Goal: Transaction & Acquisition: Purchase product/service

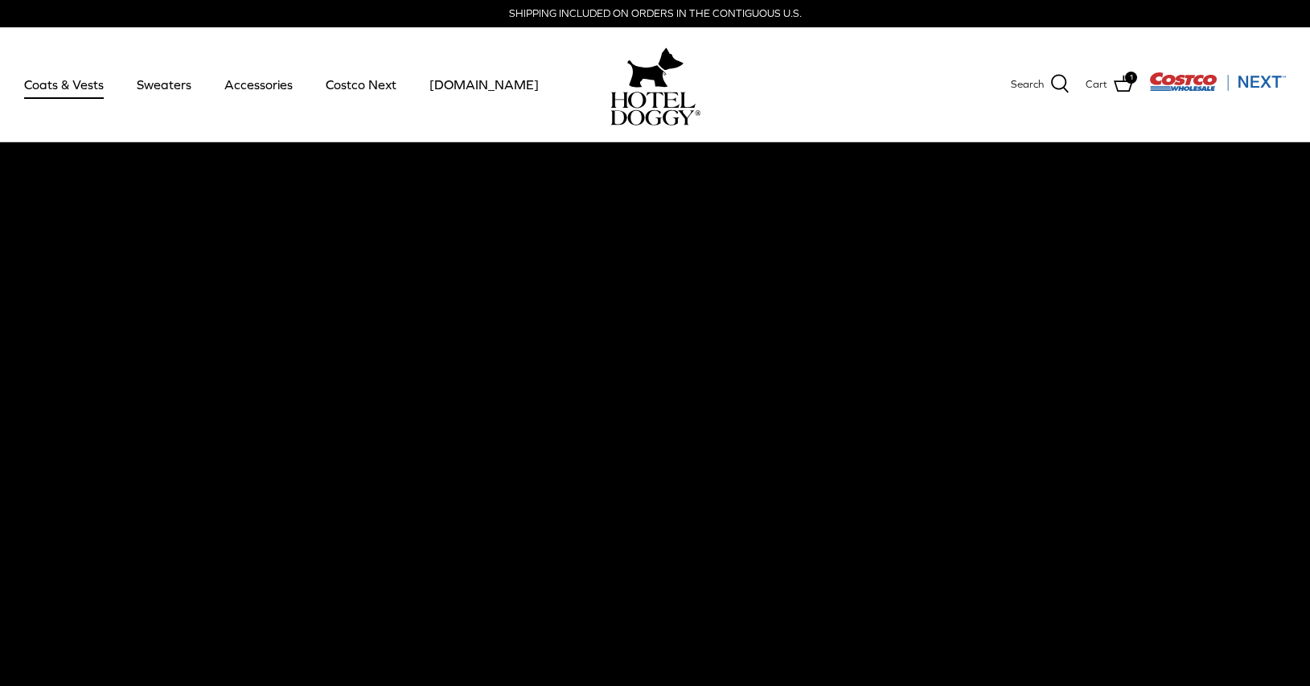
click at [57, 90] on link "Coats & Vests" at bounding box center [64, 84] width 109 height 55
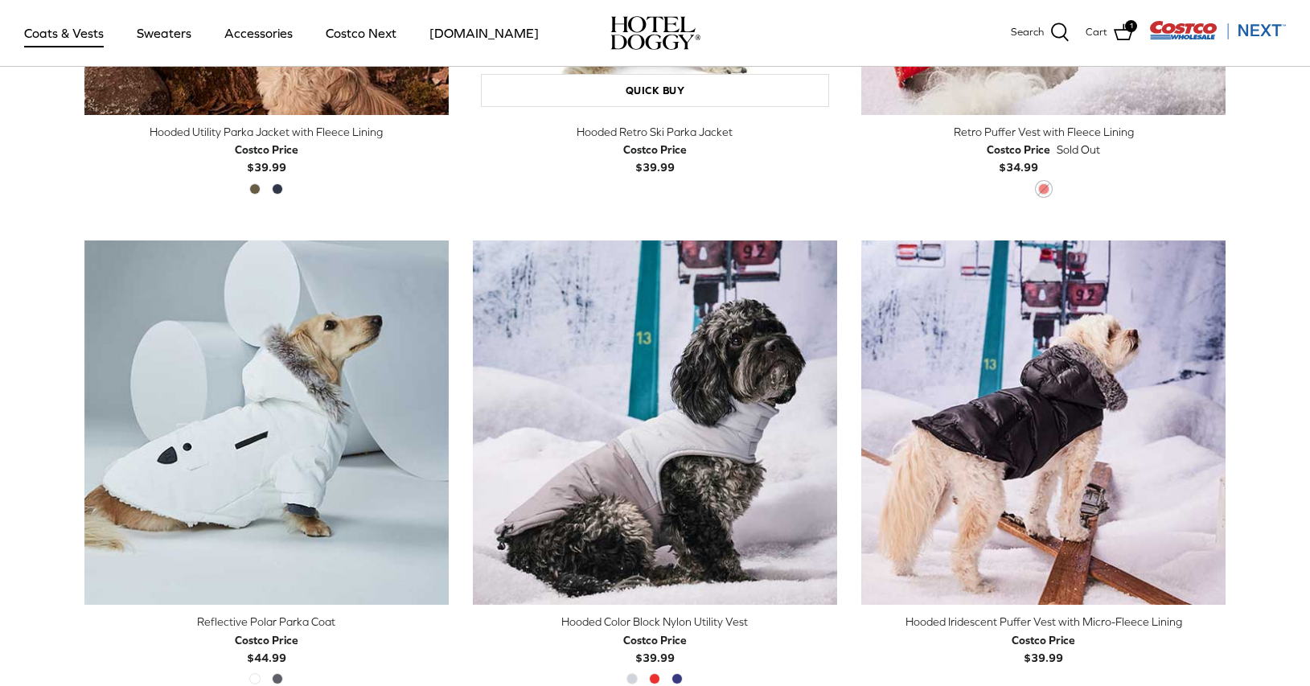
scroll to position [1285, 0]
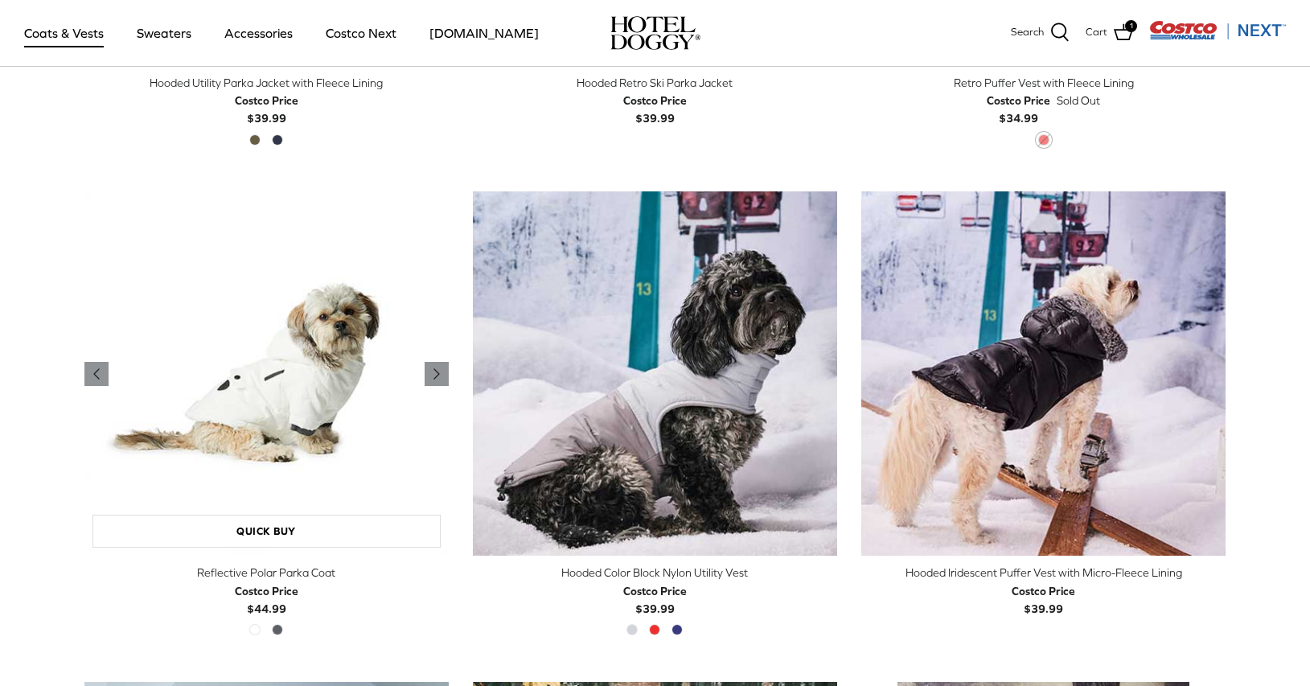
click at [338, 400] on img "Reflective Polar Parka Coat" at bounding box center [266, 373] width 364 height 364
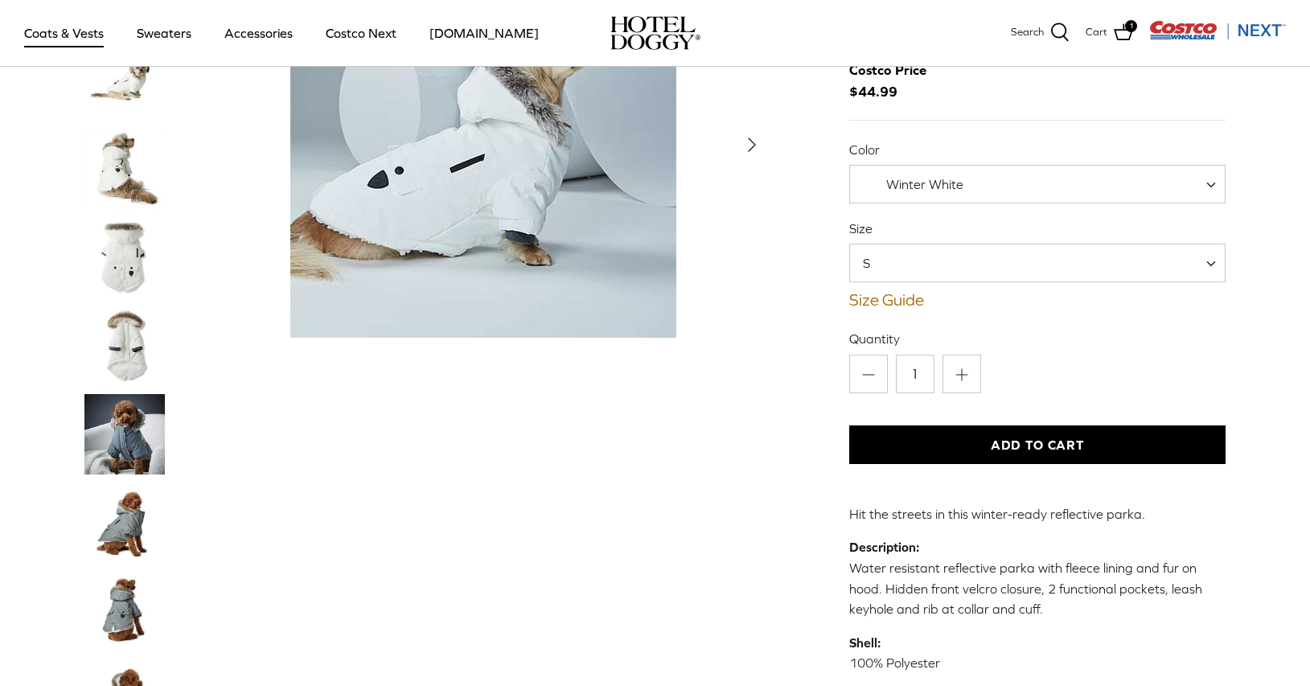
scroll to position [177, 0]
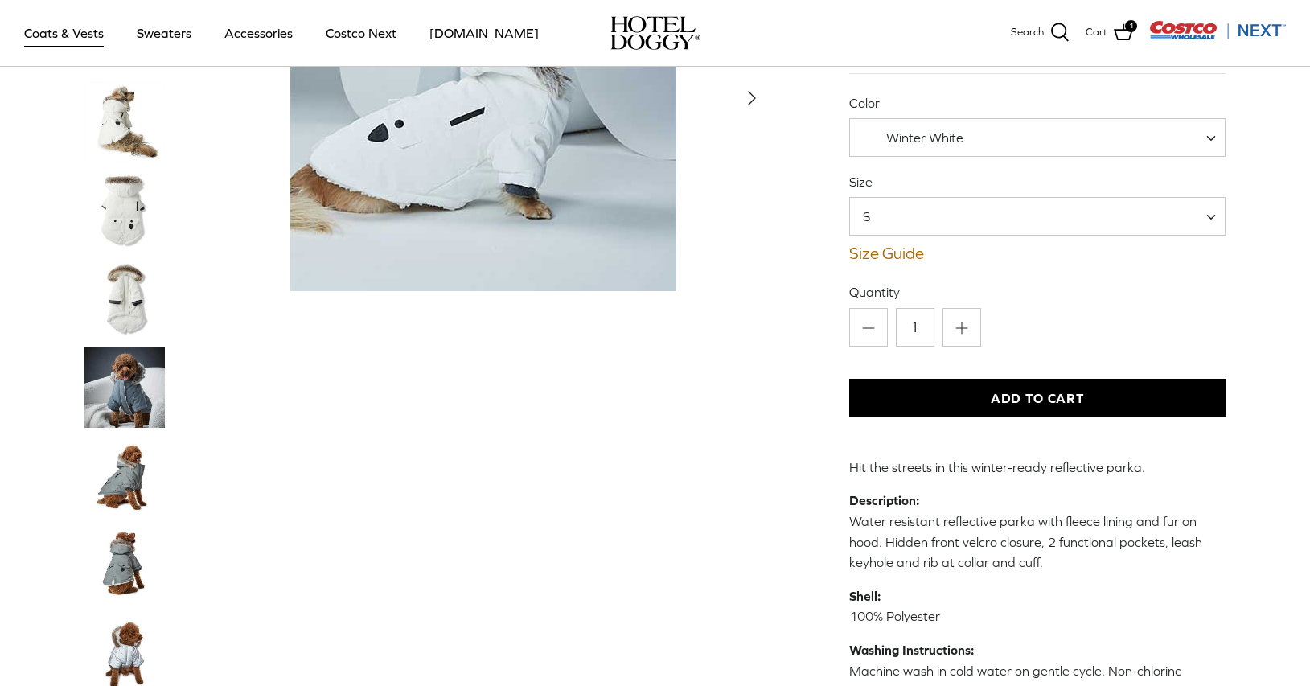
click at [963, 230] on span "S" at bounding box center [1037, 216] width 377 height 39
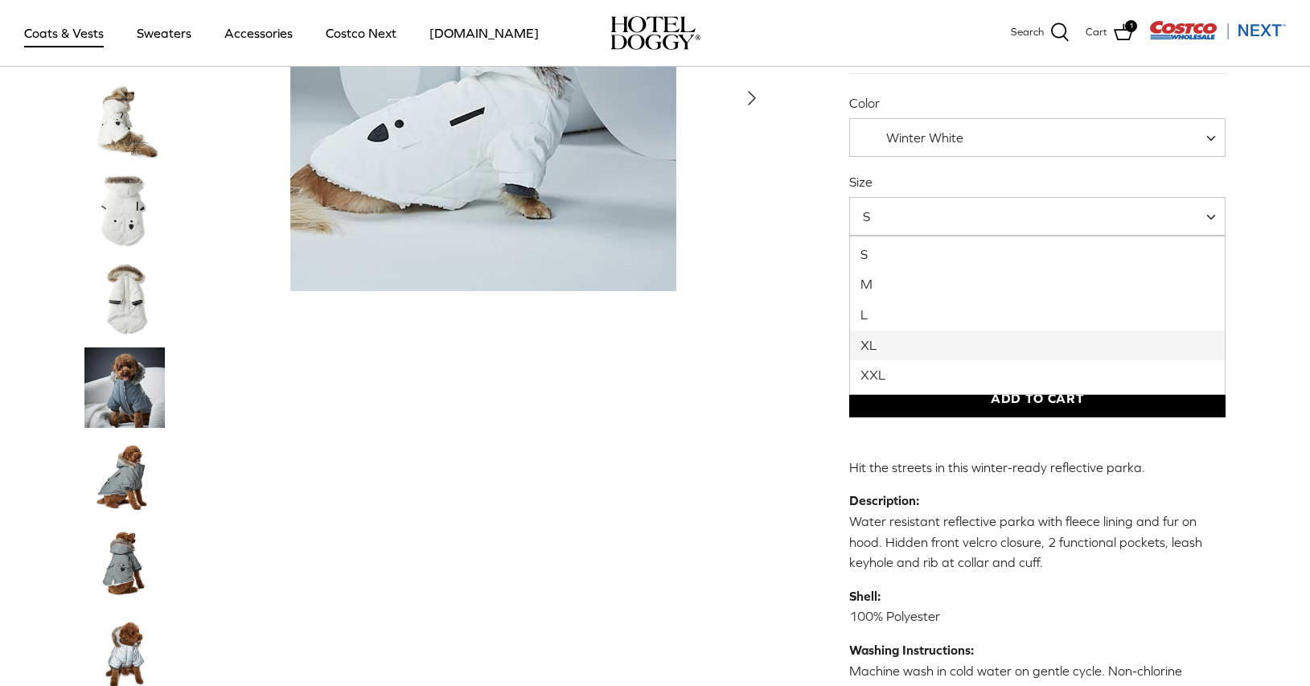
click at [687, 523] on div "Left Right" at bounding box center [426, 391] width 685 height 973
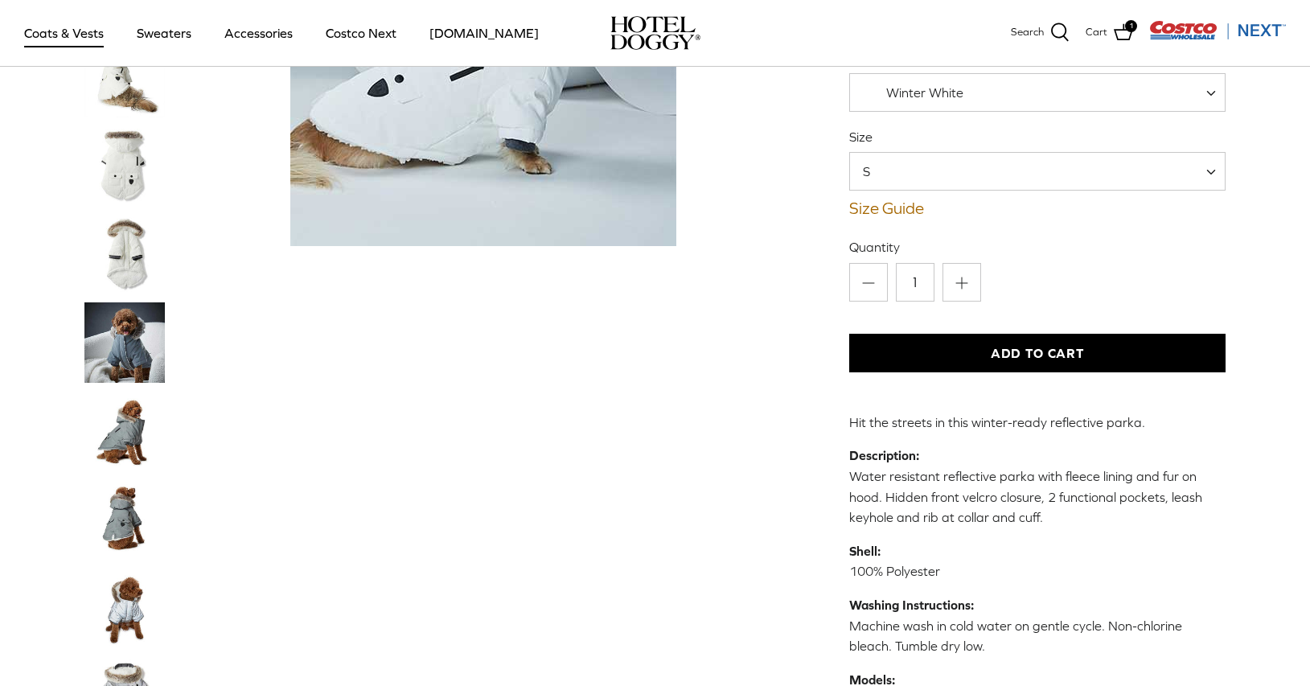
scroll to position [305, 0]
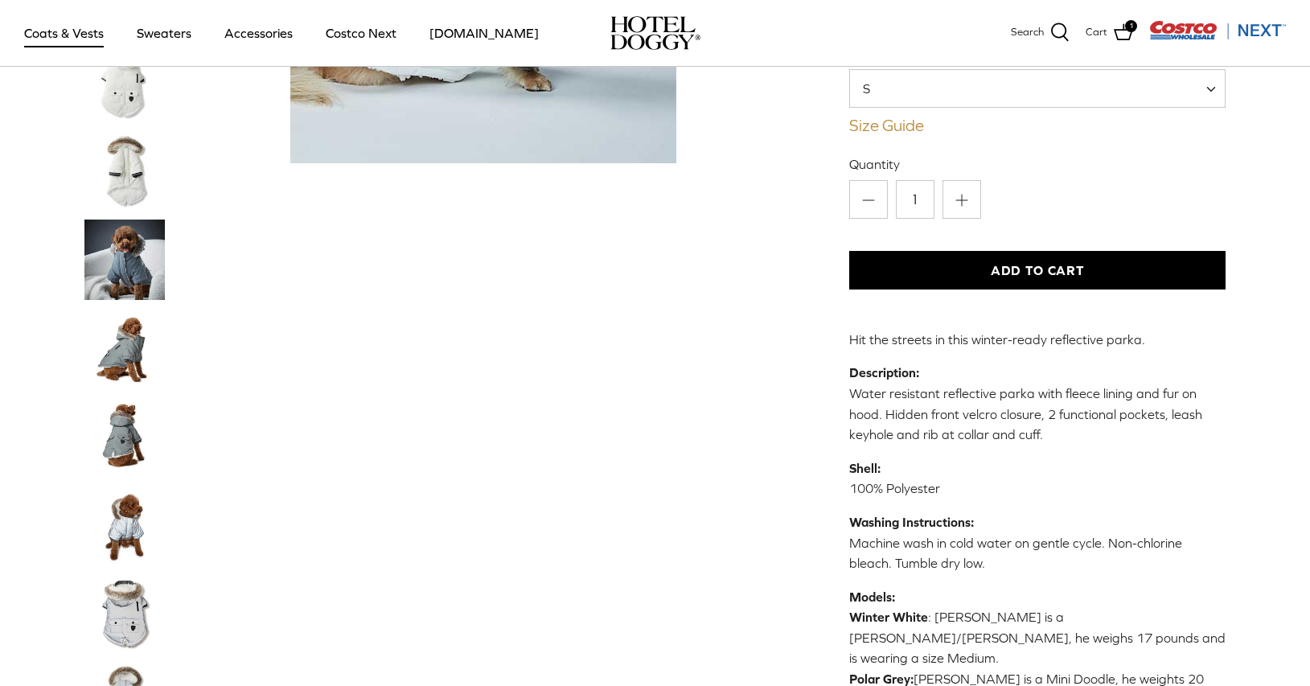
click at [907, 129] on link "Size Guide" at bounding box center [1037, 125] width 377 height 19
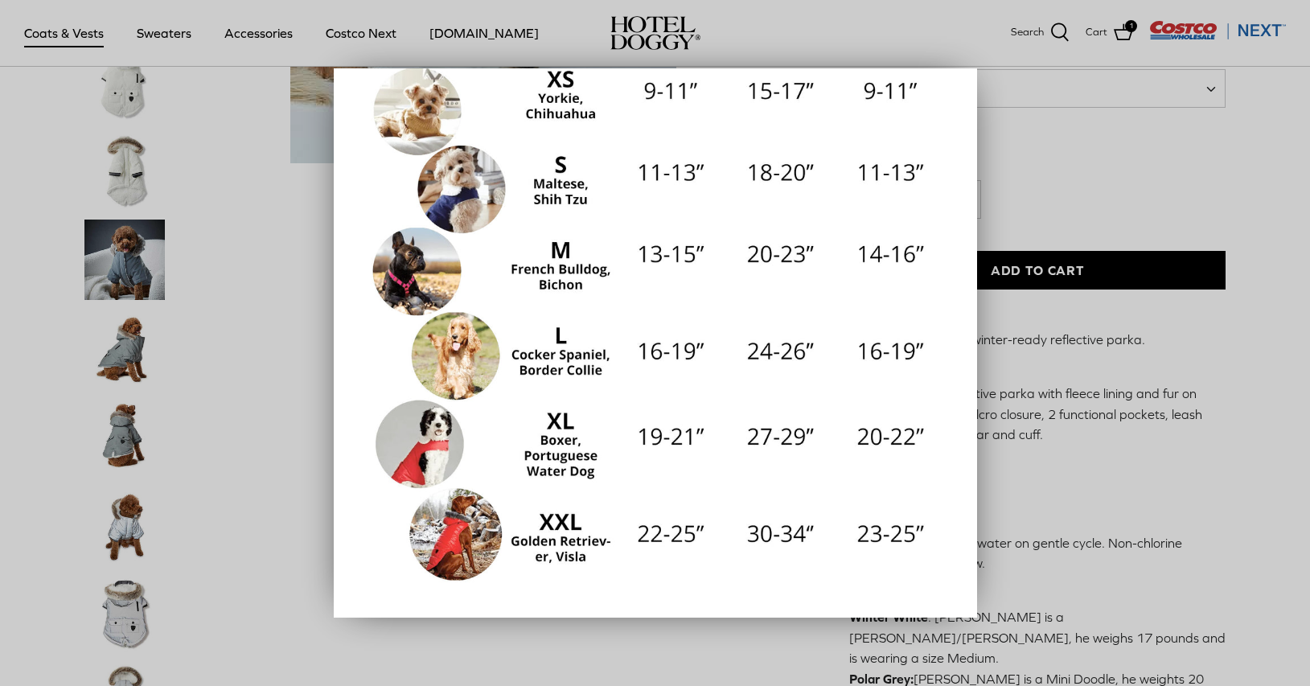
scroll to position [273, 0]
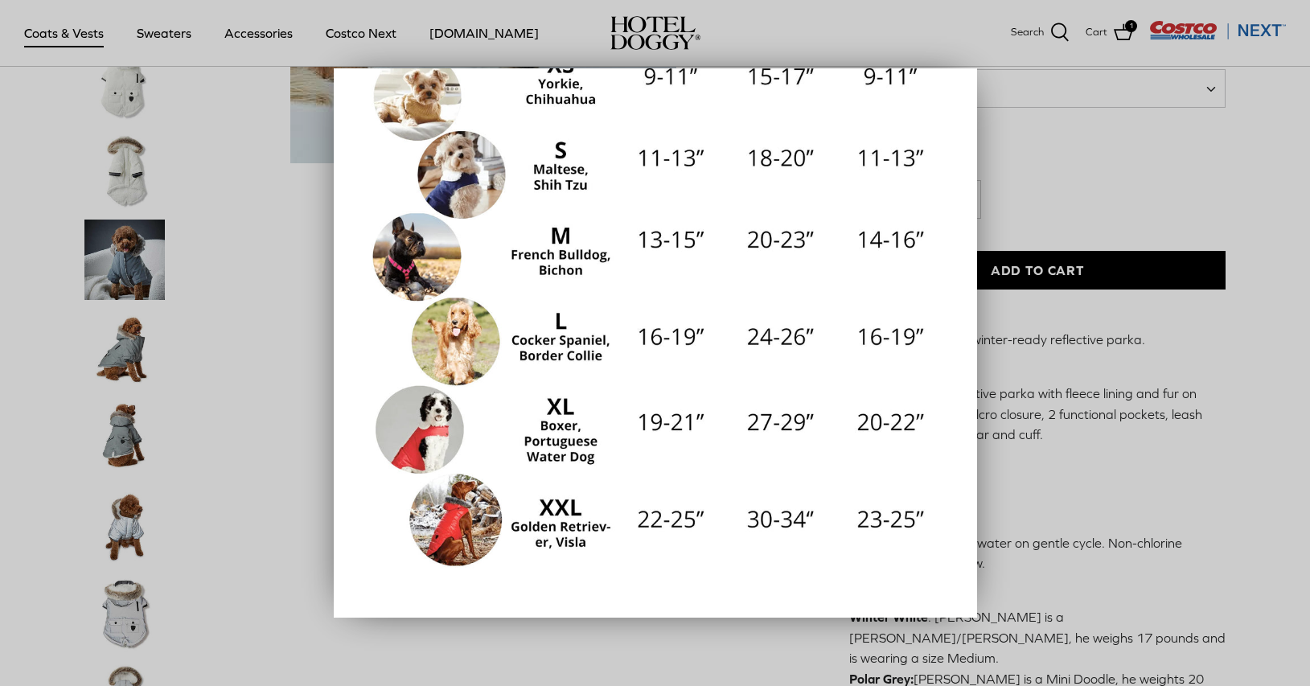
click at [1036, 171] on div at bounding box center [655, 343] width 1310 height 686
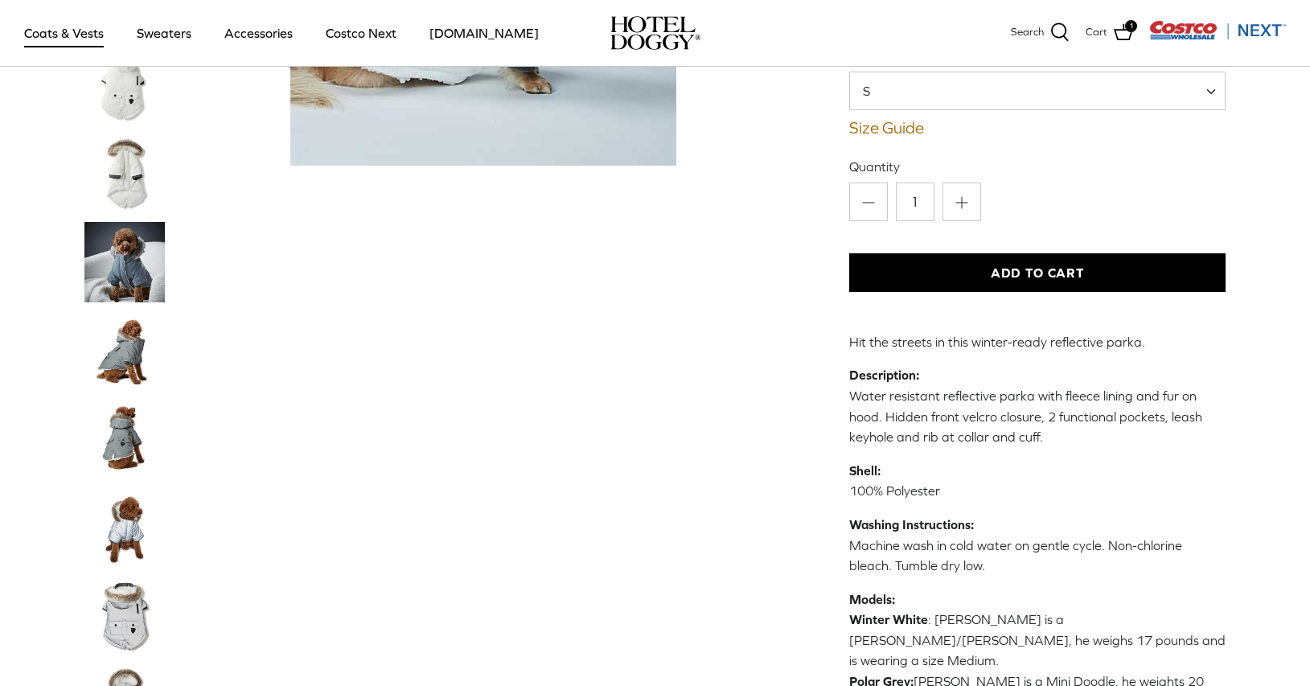
scroll to position [201, 0]
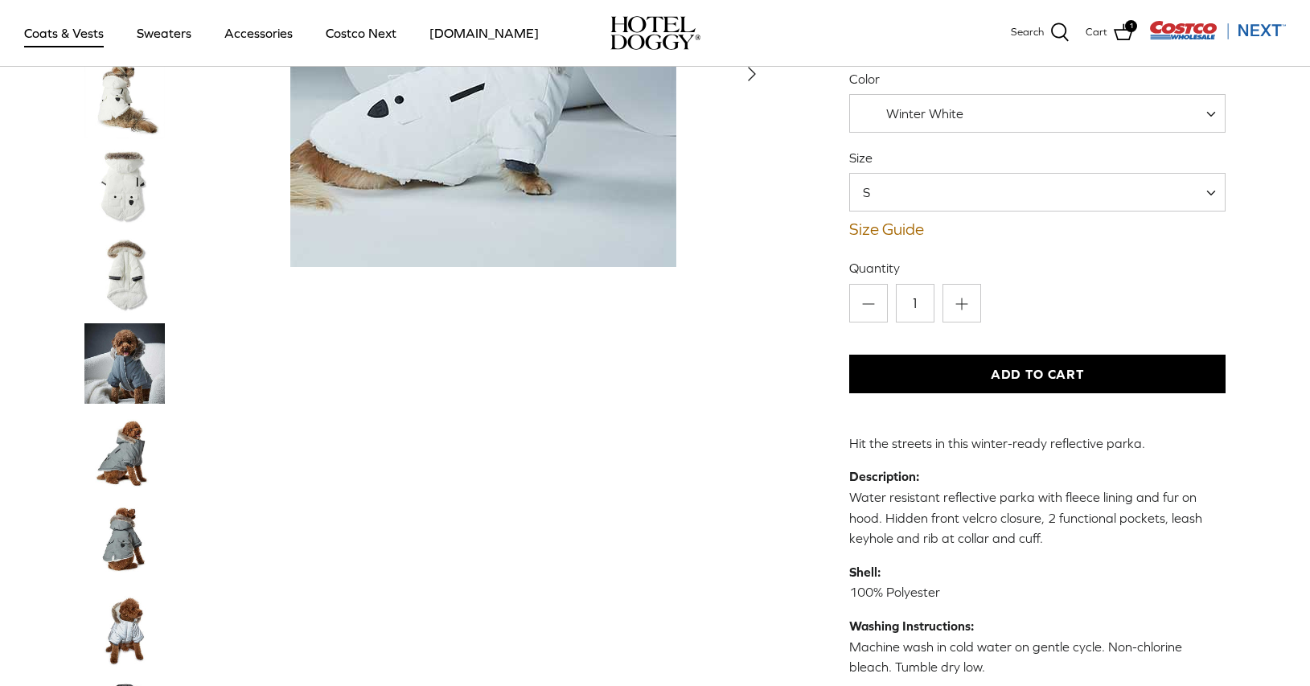
click at [916, 197] on span "S" at bounding box center [1037, 192] width 377 height 39
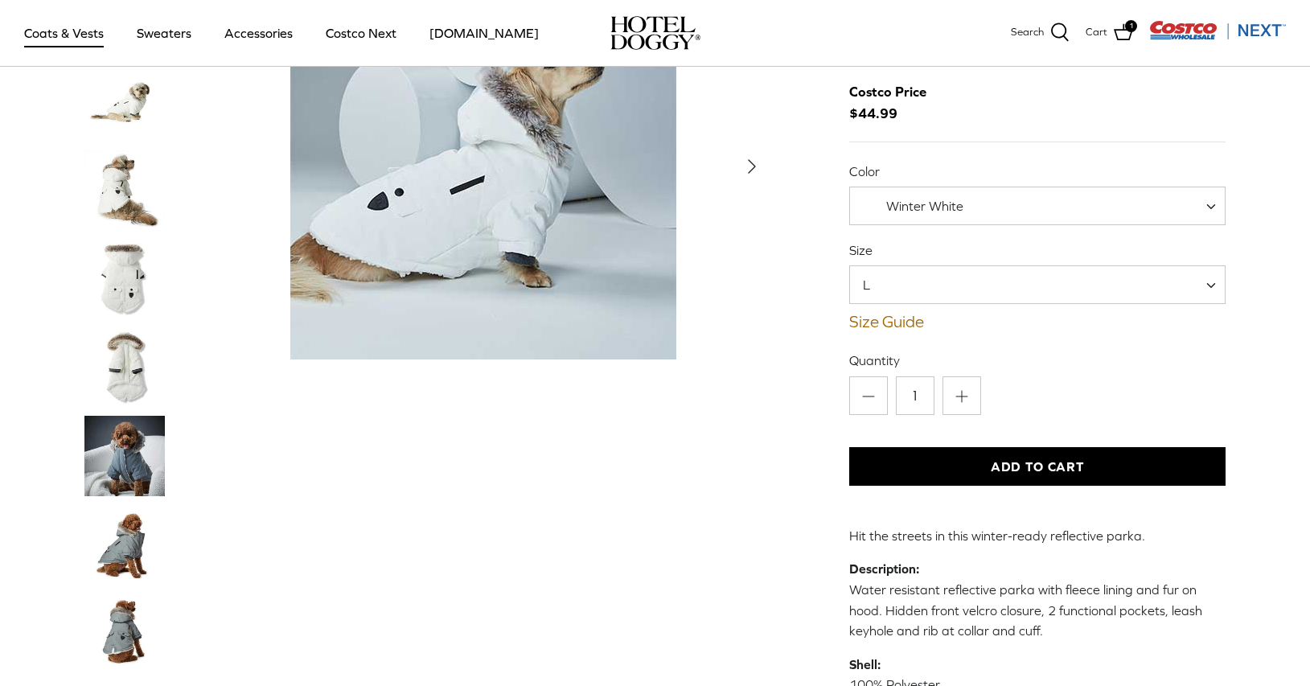
scroll to position [150, 0]
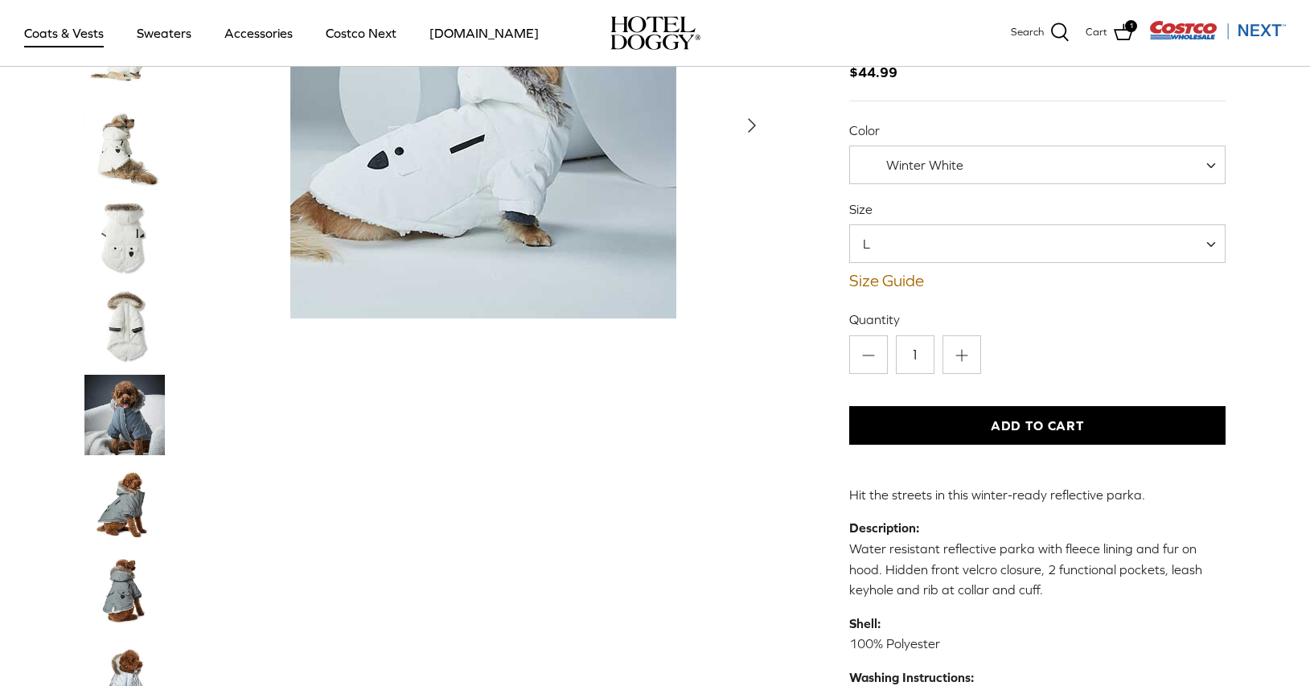
click at [119, 430] on img "Thumbnail Link" at bounding box center [124, 415] width 80 height 80
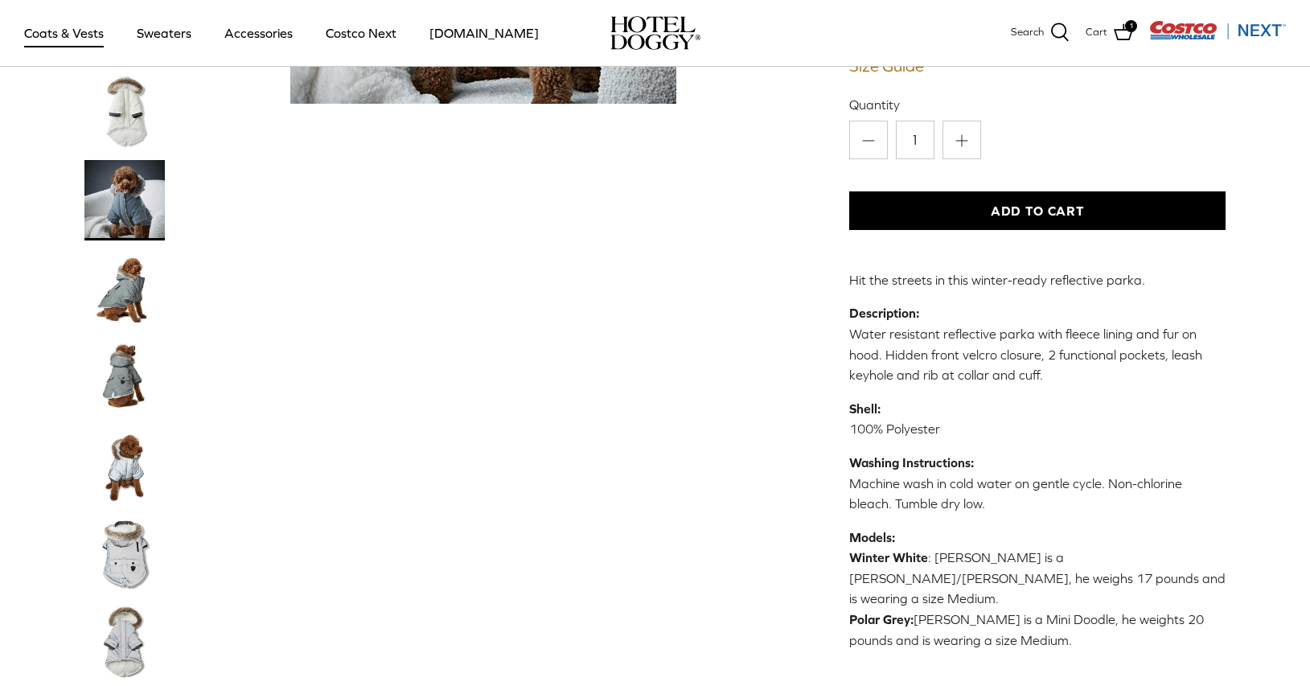
scroll to position [219, 0]
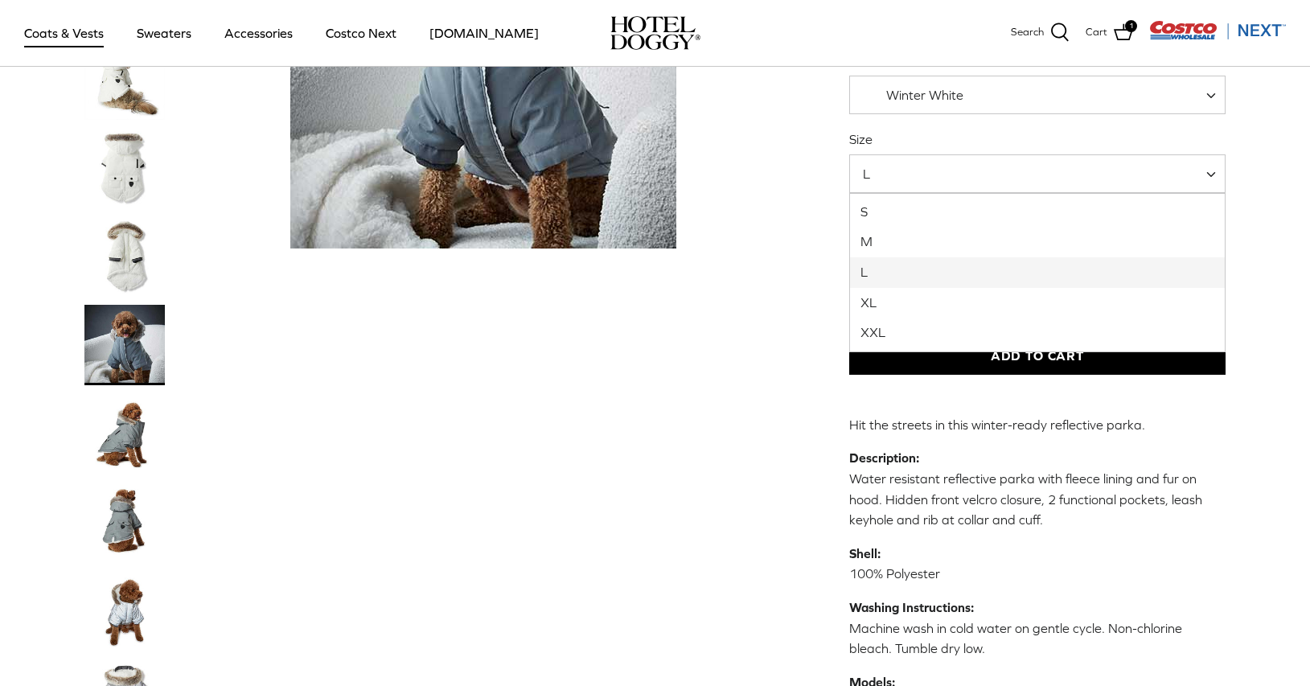
click at [901, 181] on span "L" at bounding box center [876, 174] width 52 height 18
select select "XL"
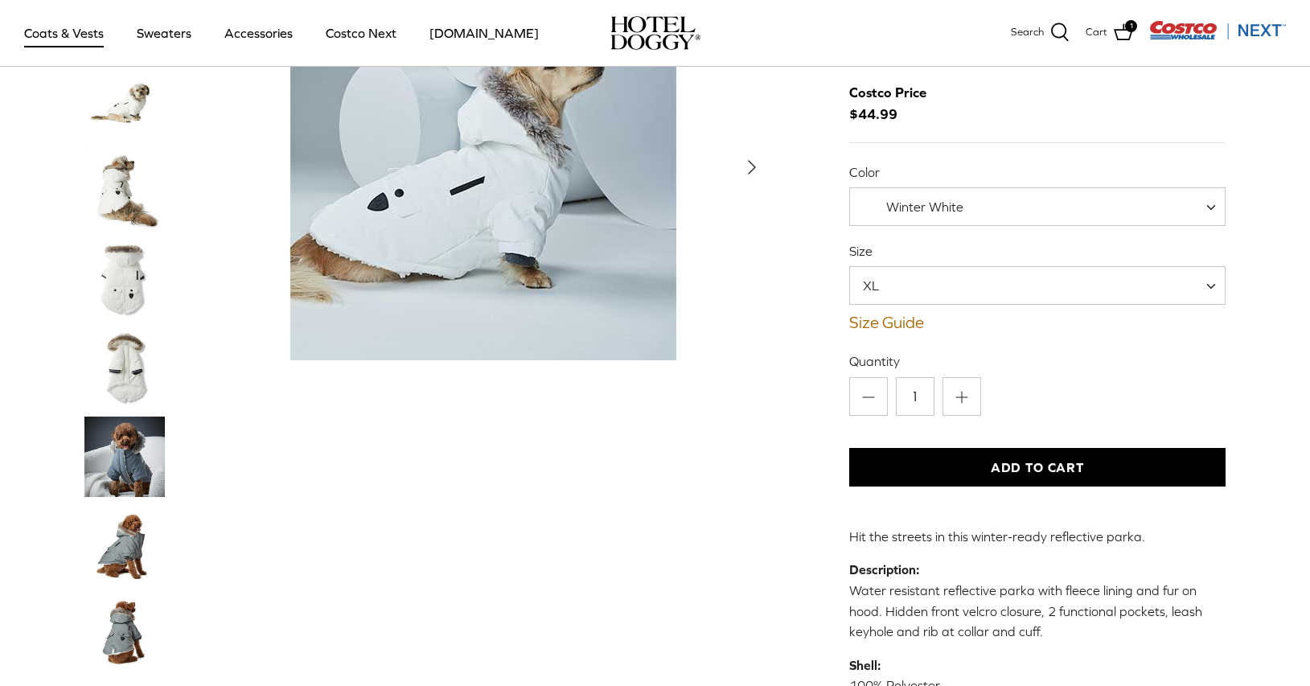
scroll to position [133, 0]
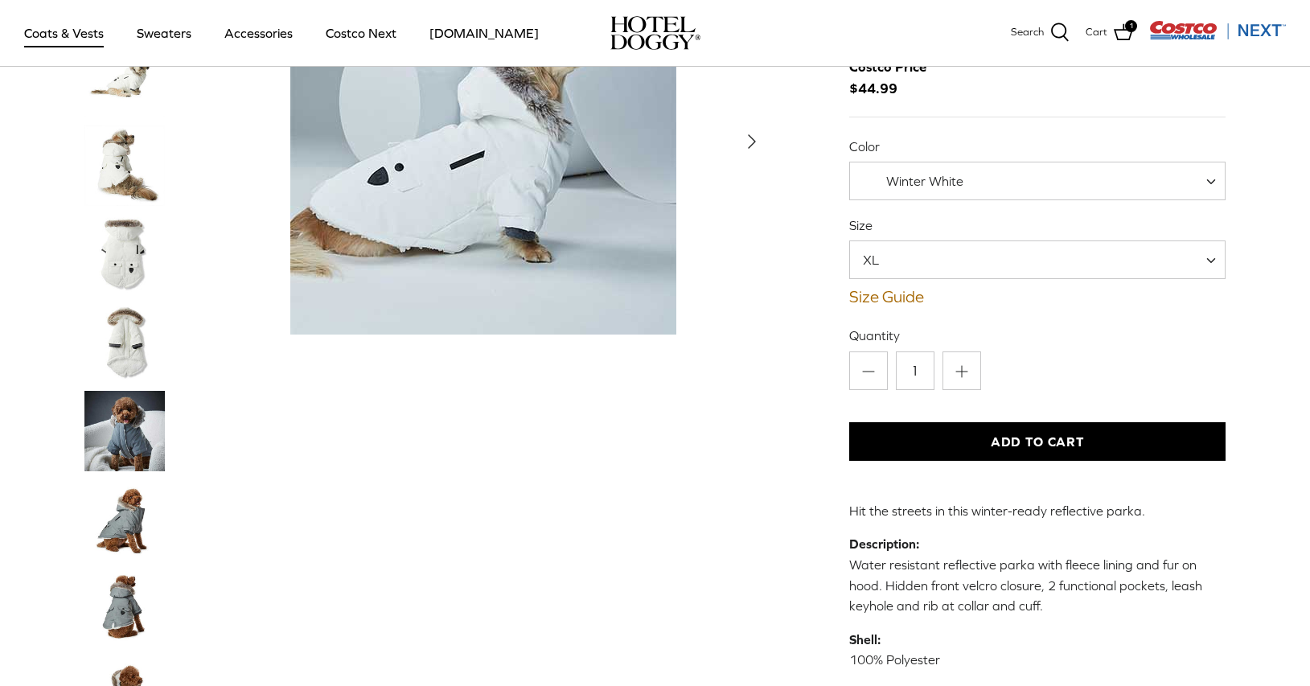
click at [1019, 433] on button "Add to Cart" at bounding box center [1037, 441] width 377 height 39
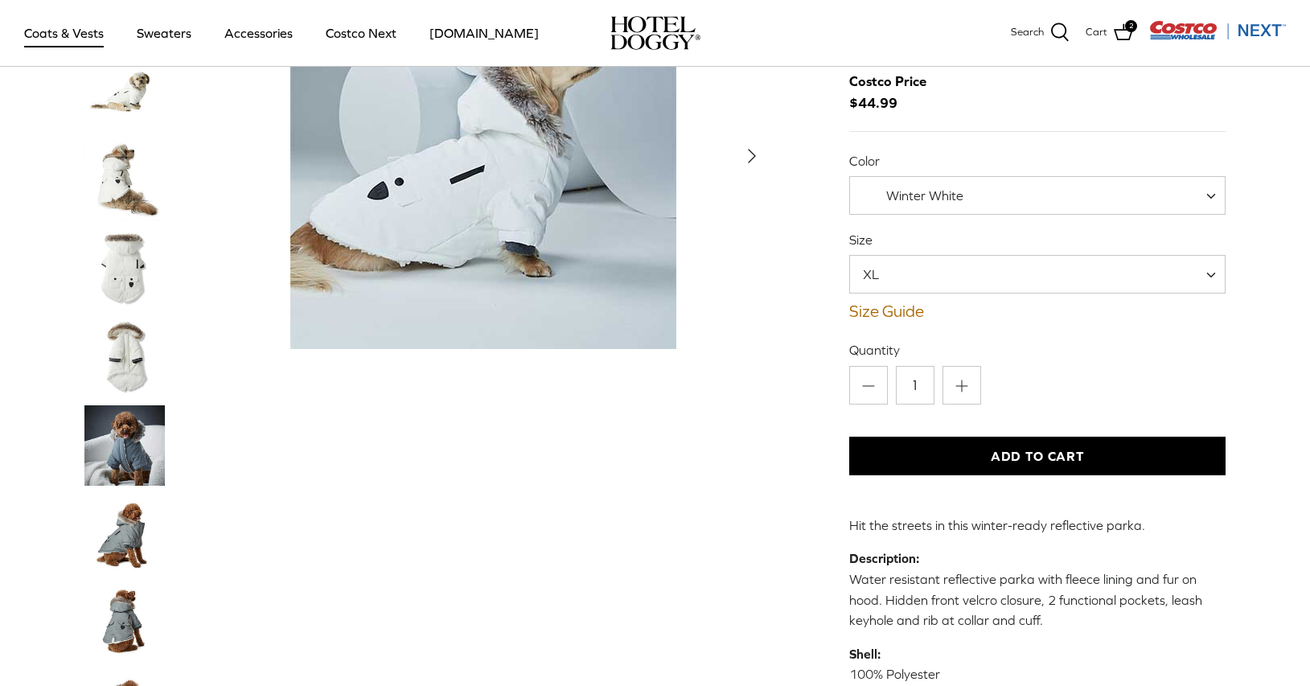
scroll to position [121, 0]
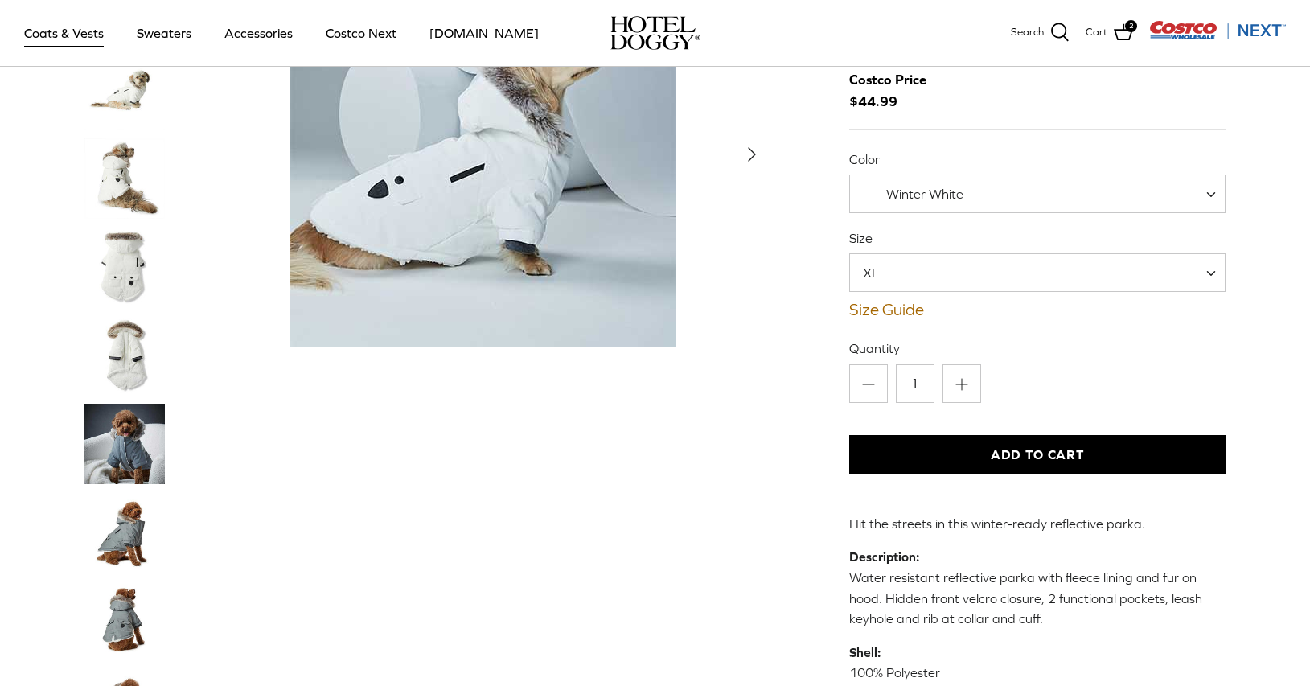
click at [1030, 455] on button "Add to Cart" at bounding box center [1037, 454] width 377 height 39
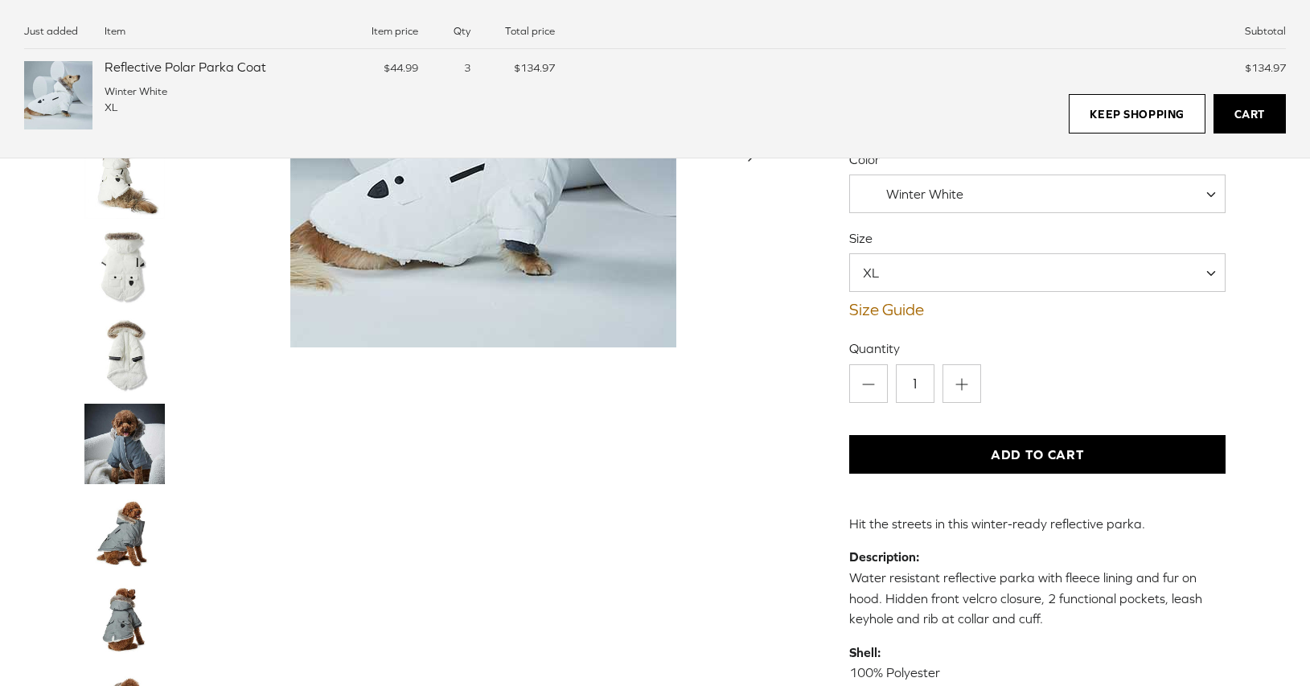
click at [1231, 117] on link "Cart" at bounding box center [1249, 114] width 72 height 40
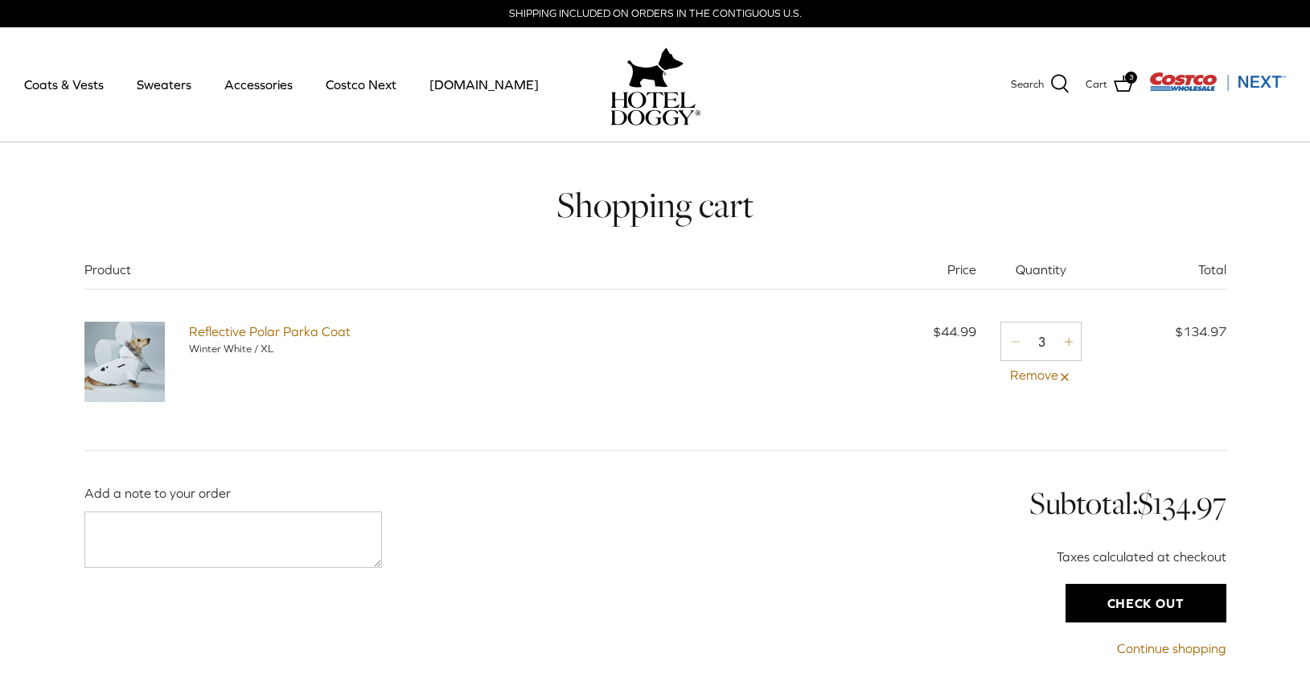
click at [1006, 343] on link "Minus" at bounding box center [1013, 340] width 25 height 21
type input "2"
click at [1011, 342] on icon "Minus" at bounding box center [1015, 341] width 13 height 13
type input "1"
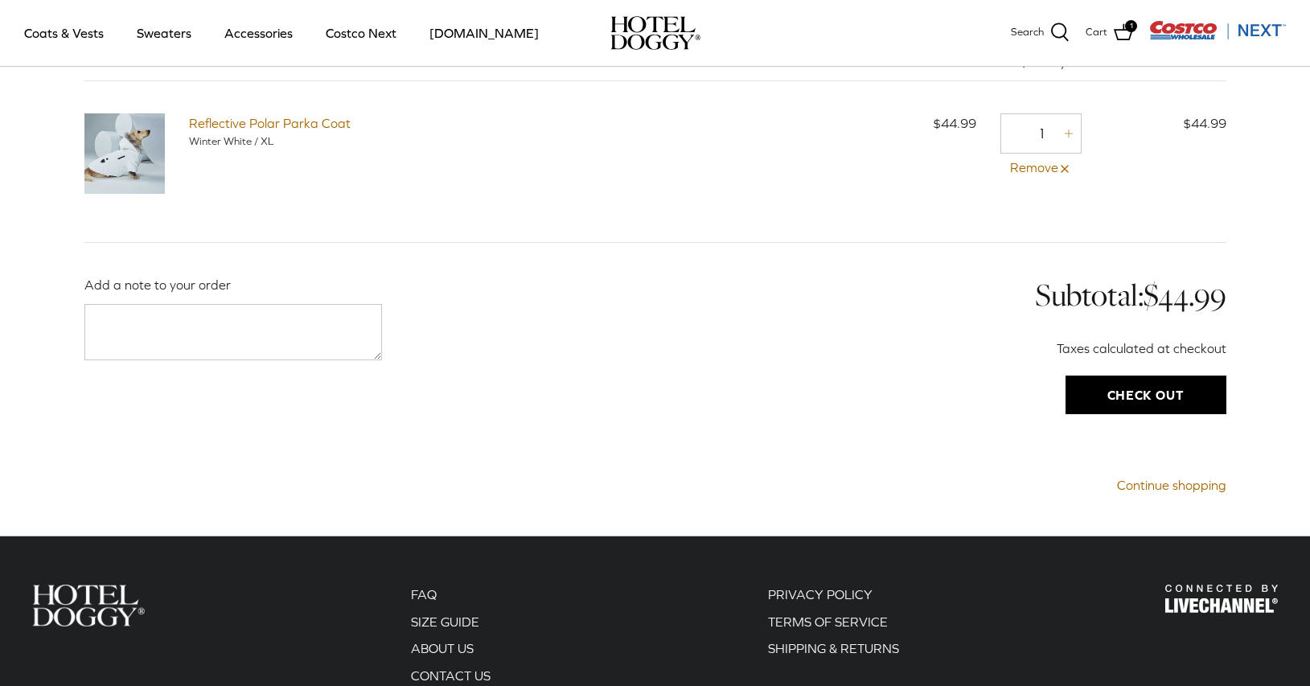
scroll to position [95, 0]
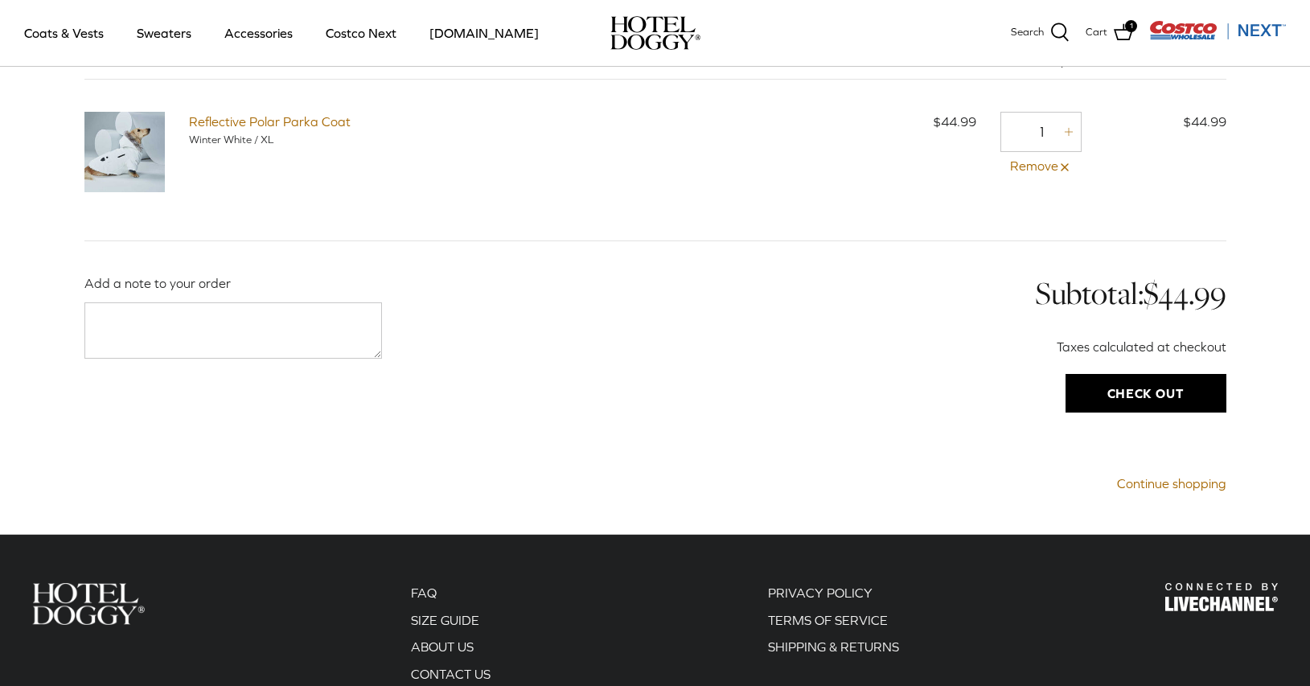
click at [1112, 385] on input "Check out" at bounding box center [1145, 393] width 161 height 39
